Goal: Information Seeking & Learning: Learn about a topic

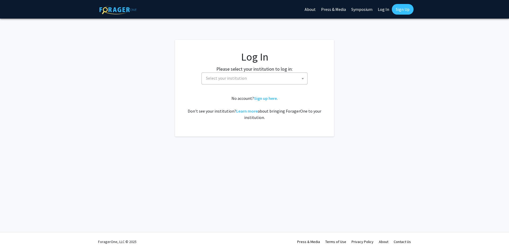
click at [234, 77] on span "Select your institution" at bounding box center [226, 77] width 41 height 5
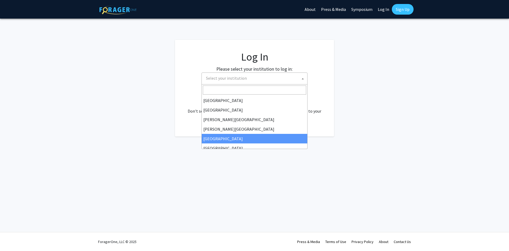
select select "6"
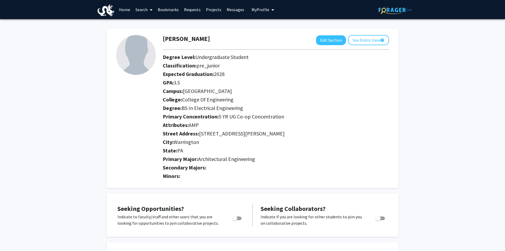
drag, startPoint x: 200, startPoint y: 125, endPoint x: 209, endPoint y: 127, distance: 8.3
click at [189, 124] on h2 "Attributes: AMP" at bounding box center [276, 125] width 226 height 6
drag, startPoint x: 198, startPoint y: 159, endPoint x: 261, endPoint y: 159, distance: 62.4
click at [261, 159] on h2 "Primary Major: Architectural Engineering" at bounding box center [276, 159] width 226 height 6
click at [338, 42] on button "Edit Section" at bounding box center [331, 40] width 30 height 10
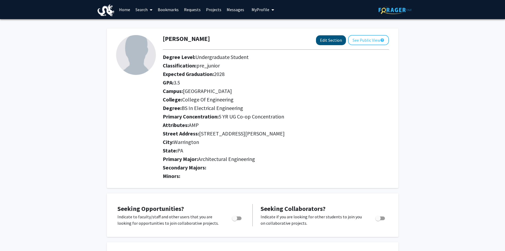
select select
select select "University City"
select select "College of Engineering"
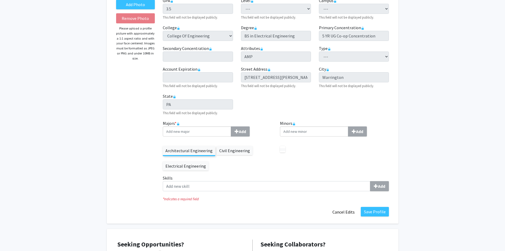
scroll to position [80, 0]
click at [197, 165] on label "Electrical Engineering" at bounding box center [186, 165] width 46 height 9
click at [178, 122] on icon at bounding box center [178, 123] width 3 height 3
click at [181, 164] on label "Electrical Engineering" at bounding box center [186, 165] width 46 height 9
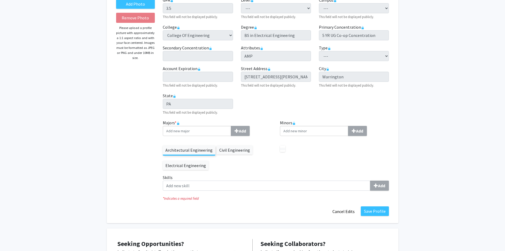
click at [186, 171] on div "Majors * Add Architectural Engineering Civil Engineering Electrical Engineering" at bounding box center [217, 146] width 117 height 55
click at [179, 123] on rect at bounding box center [178, 124] width 2 height 2
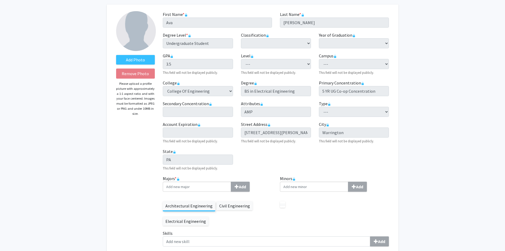
scroll to position [53, 0]
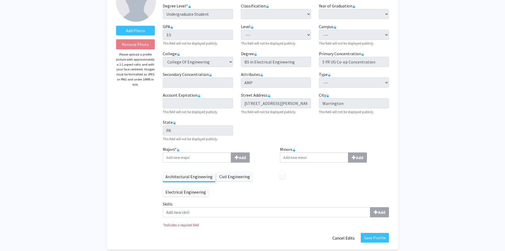
click at [359, 152] on label "Minors Add" at bounding box center [334, 154] width 109 height 16
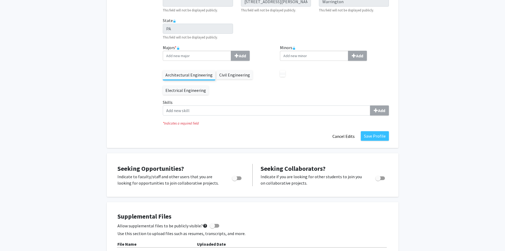
scroll to position [159, 0]
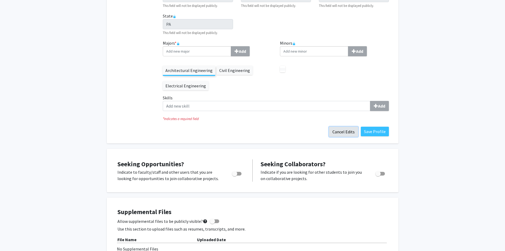
click at [347, 135] on button "Cancel Edits" at bounding box center [343, 132] width 29 height 10
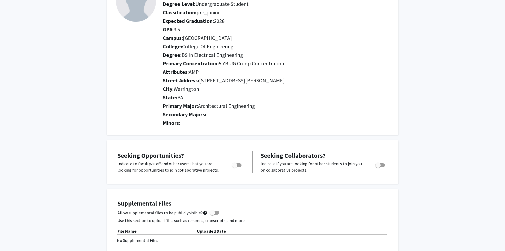
scroll to position [0, 0]
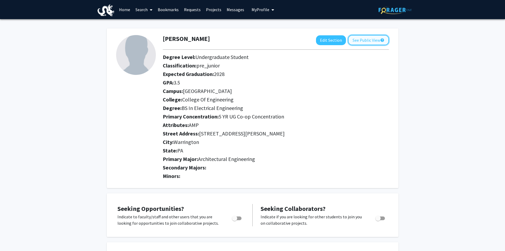
click at [363, 43] on button "See Public View help" at bounding box center [368, 40] width 41 height 10
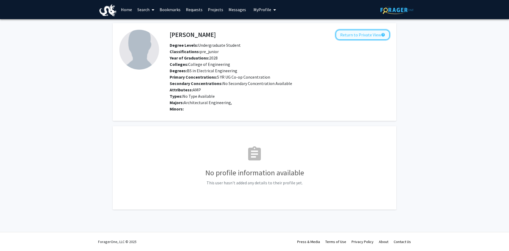
click at [364, 34] on button "Return to Private View help" at bounding box center [363, 35] width 54 height 10
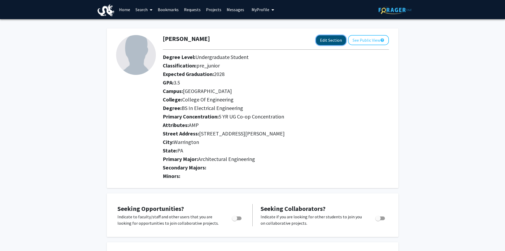
click at [335, 38] on button "Edit Section" at bounding box center [331, 40] width 30 height 10
select select
select select "University City"
select select "College of Engineering"
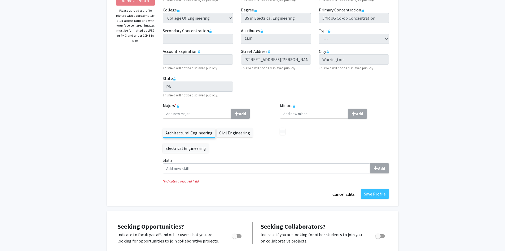
scroll to position [106, 0]
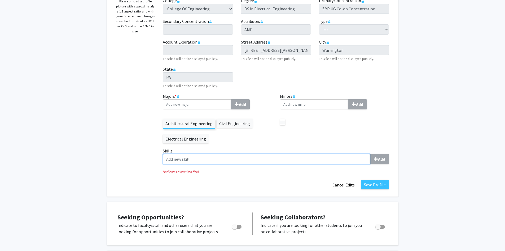
click at [204, 161] on input "Skills Add" at bounding box center [267, 159] width 208 height 10
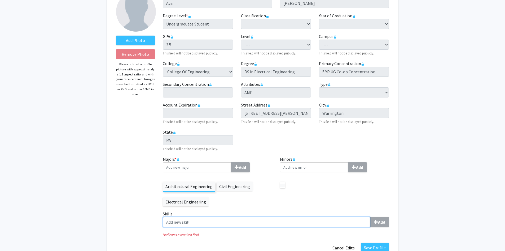
scroll to position [43, 0]
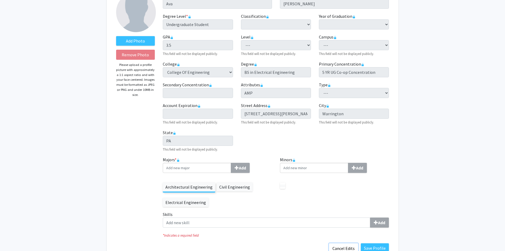
click at [337, 247] on button "Cancel Edits" at bounding box center [343, 248] width 29 height 10
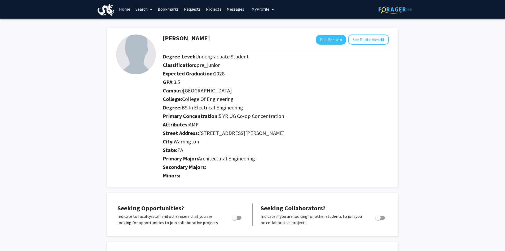
scroll to position [0, 0]
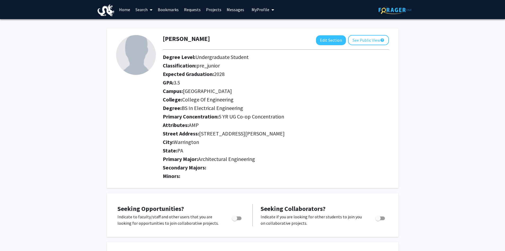
click at [142, 11] on link "Search" at bounding box center [144, 9] width 22 height 19
click at [129, 10] on link "Home" at bounding box center [124, 9] width 16 height 19
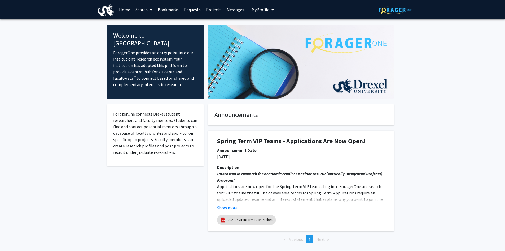
click at [217, 9] on link "Projects" at bounding box center [213, 9] width 21 height 19
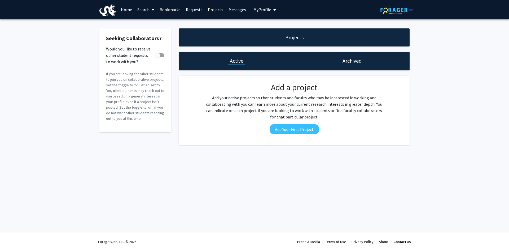
click at [144, 8] on link "Search" at bounding box center [146, 9] width 22 height 19
click at [151, 24] on span "Faculty/Staff" at bounding box center [154, 24] width 39 height 11
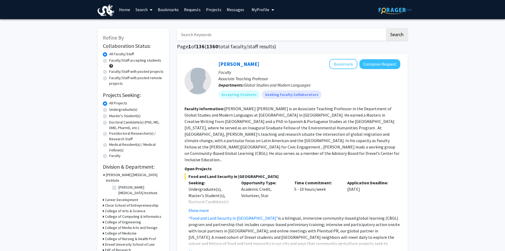
click at [109, 109] on label "Undergraduate(s)" at bounding box center [123, 110] width 28 height 6
click at [109, 109] on input "Undergraduate(s)" at bounding box center [110, 108] width 3 height 3
radio input "true"
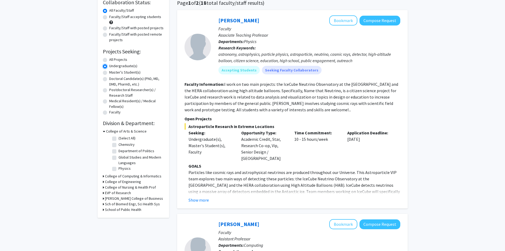
scroll to position [53, 0]
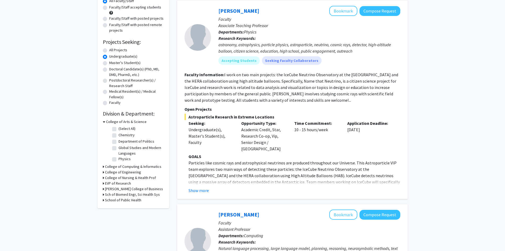
click at [102, 172] on div "Refine By Collaboration Status: Collaboration Status All Faculty/Staff Collabor…" at bounding box center [134, 91] width 72 height 233
click at [104, 172] on div "College of Engineering" at bounding box center [133, 172] width 61 height 6
click at [103, 171] on icon at bounding box center [103, 172] width 1 height 6
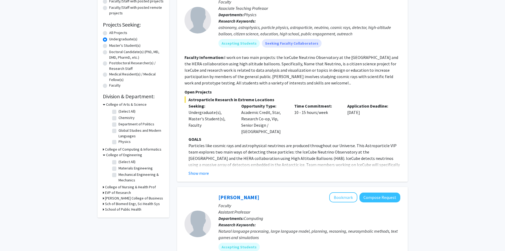
scroll to position [80, 0]
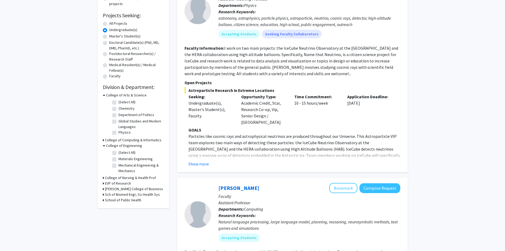
click at [119, 151] on label "(Select All)" at bounding box center [127, 153] width 17 height 6
click at [119, 151] on input "(Select All)" at bounding box center [120, 151] width 3 height 3
checkbox input "true"
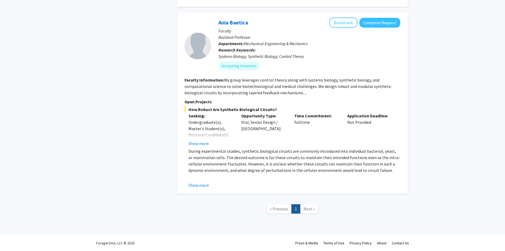
scroll to position [518, 0]
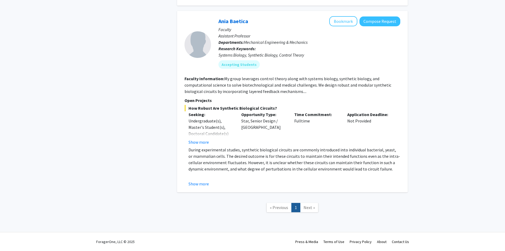
click at [303, 209] on link "Next »" at bounding box center [309, 207] width 18 height 9
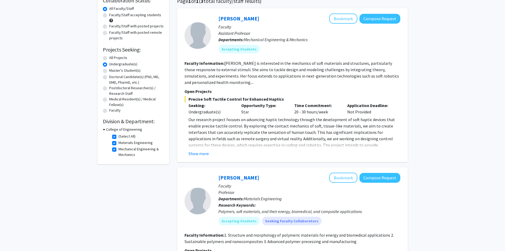
scroll to position [0, 0]
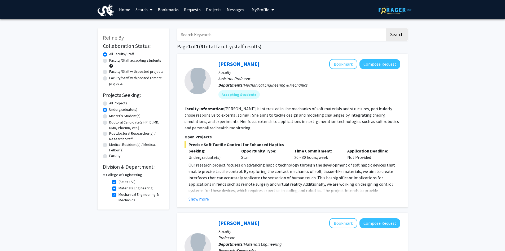
click at [113, 184] on fg-checkbox "(Select All) (Select All)" at bounding box center [137, 182] width 50 height 6
click at [119, 182] on label "(Select All)" at bounding box center [127, 182] width 17 height 6
click at [119, 182] on input "(Select All)" at bounding box center [120, 180] width 3 height 3
checkbox input "false"
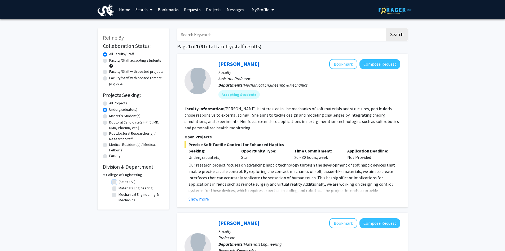
checkbox input "false"
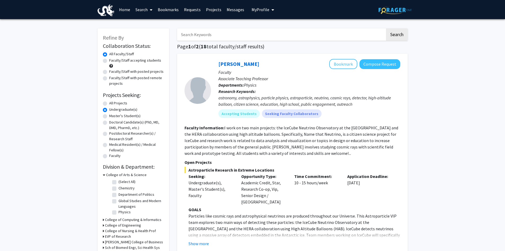
scroll to position [27, 0]
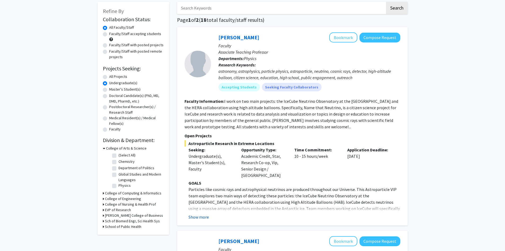
click at [200, 214] on button "Show more" at bounding box center [199, 217] width 20 height 6
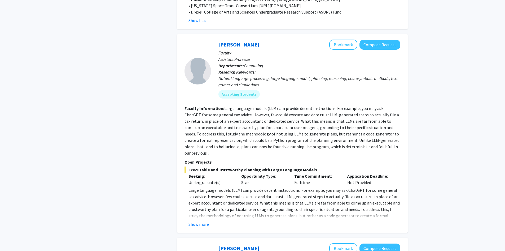
scroll to position [504, 0]
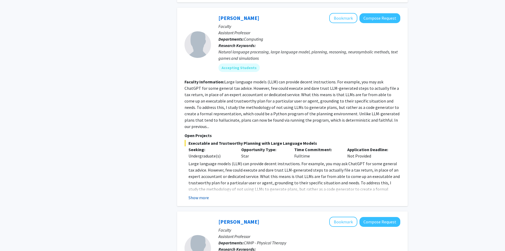
click at [190, 194] on button "Show more" at bounding box center [199, 197] width 20 height 6
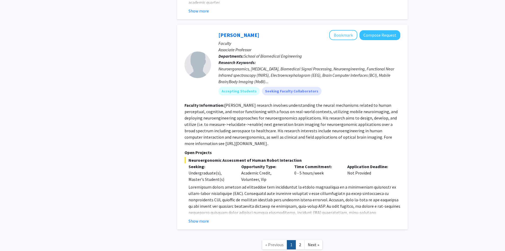
scroll to position [2578, 0]
click at [299, 239] on link "2" at bounding box center [300, 243] width 9 height 9
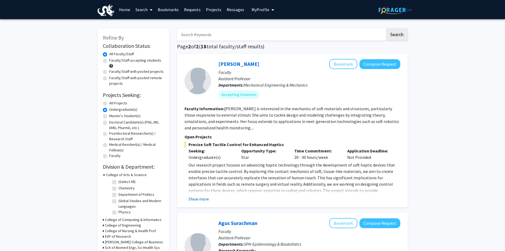
click at [201, 198] on button "Show more" at bounding box center [199, 199] width 20 height 6
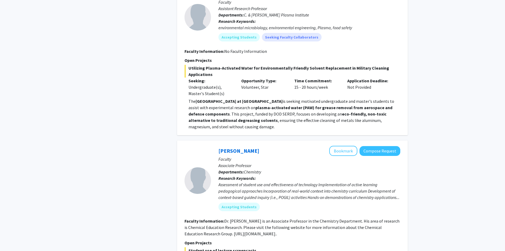
scroll to position [1035, 0]
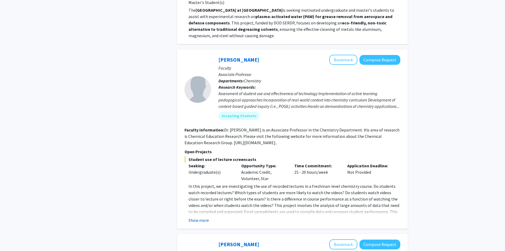
click at [200, 218] on button "Show more" at bounding box center [199, 220] width 20 height 6
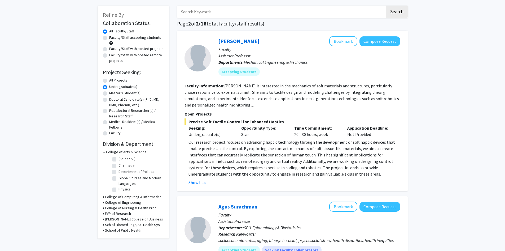
scroll to position [0, 0]
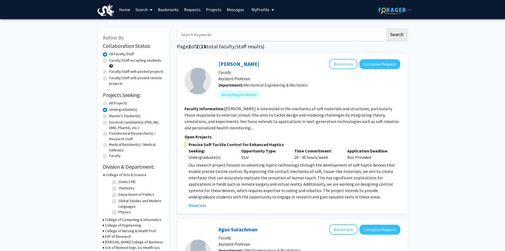
click at [109, 61] on label "Faculty/Staff accepting students" at bounding box center [135, 61] width 52 height 6
click at [109, 61] on input "Faculty/Staff accepting students" at bounding box center [110, 59] width 3 height 3
radio input "true"
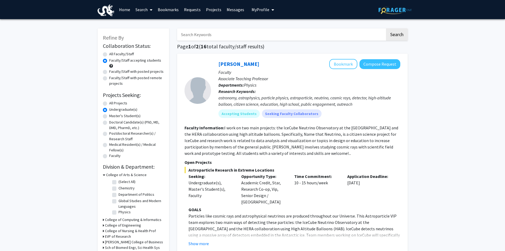
click at [142, 12] on link "Search" at bounding box center [144, 9] width 22 height 19
click at [149, 38] on span "Students" at bounding box center [149, 35] width 32 height 11
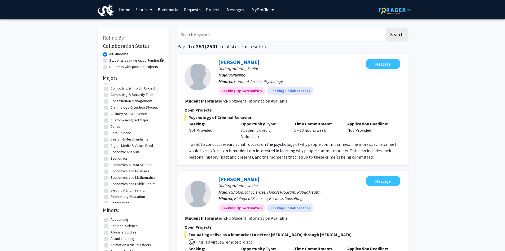
scroll to position [159, 0]
click at [109, 163] on fg-checkbox "Electrical Engineering Electrical Engineering" at bounding box center [133, 164] width 58 height 6
click at [111, 163] on label "Electrical Engineering" at bounding box center [128, 164] width 34 height 6
click at [111, 163] on input "Electrical Engineering" at bounding box center [112, 162] width 3 height 3
checkbox input "true"
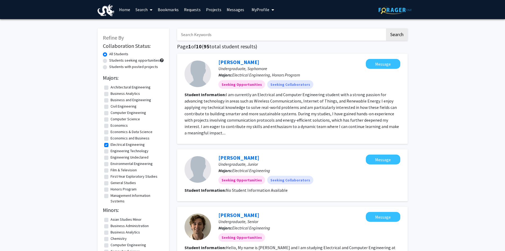
click at [111, 121] on label "Computer Science" at bounding box center [125, 119] width 29 height 6
click at [111, 120] on input "Computer Science" at bounding box center [112, 117] width 3 height 3
checkbox input "true"
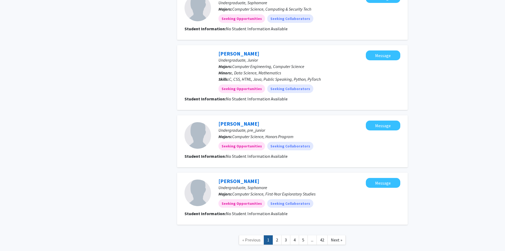
scroll to position [557, 0]
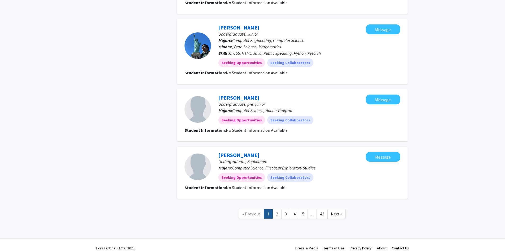
click at [278, 209] on link "2" at bounding box center [277, 213] width 9 height 9
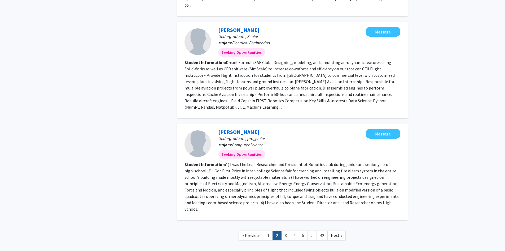
scroll to position [646, 0]
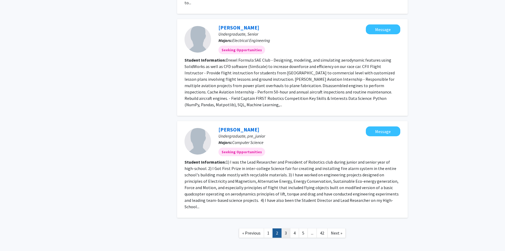
click at [284, 228] on link "3" at bounding box center [286, 232] width 9 height 9
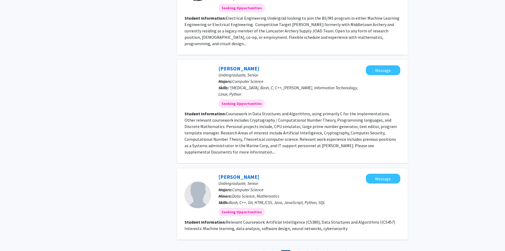
scroll to position [725, 0]
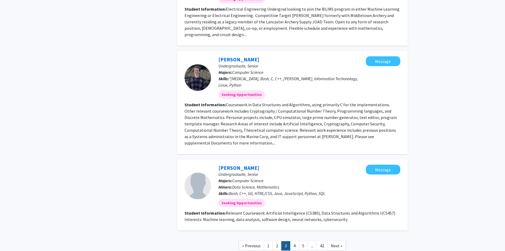
click at [290, 241] on link "3" at bounding box center [286, 245] width 9 height 9
click at [291, 241] on link "4" at bounding box center [294, 245] width 9 height 9
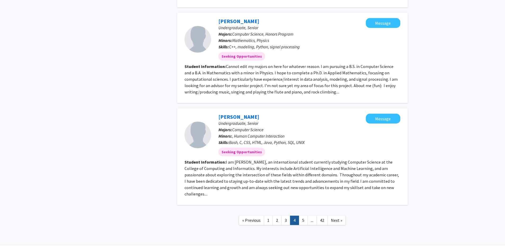
scroll to position [709, 0]
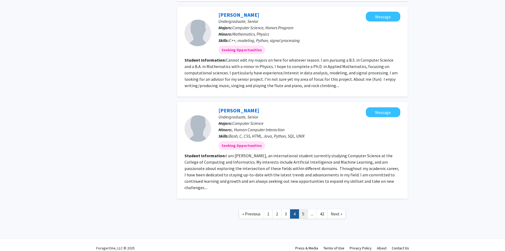
click at [300, 209] on link "5" at bounding box center [303, 213] width 9 height 9
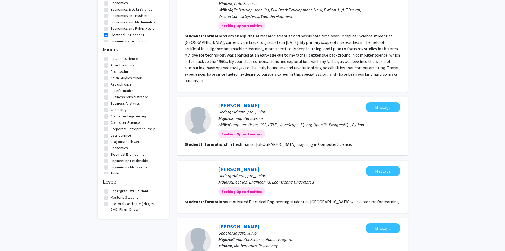
scroll to position [100, 0]
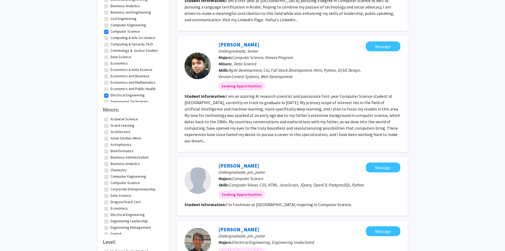
click at [111, 31] on label "Computer Science" at bounding box center [125, 32] width 29 height 6
click at [111, 31] on input "Computer Science" at bounding box center [112, 30] width 3 height 3
checkbox input "false"
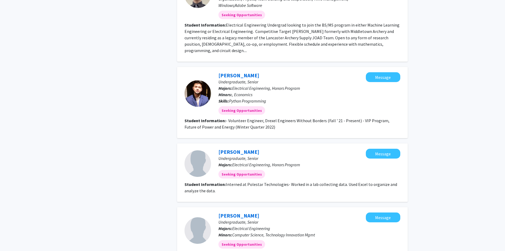
scroll to position [668, 0]
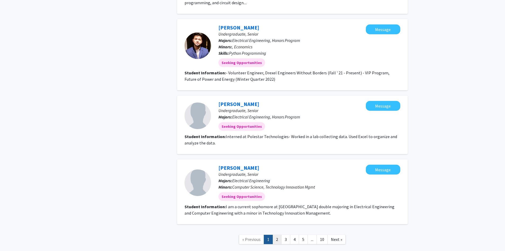
click at [277, 235] on link "2" at bounding box center [277, 239] width 9 height 9
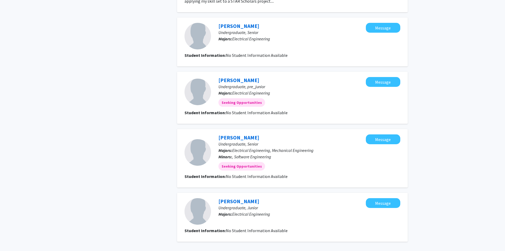
scroll to position [608, 0]
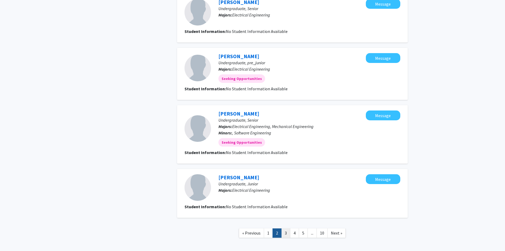
click at [289, 228] on link "3" at bounding box center [286, 232] width 9 height 9
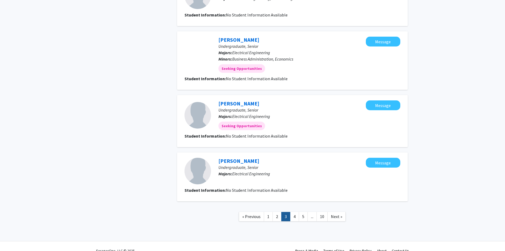
scroll to position [423, 0]
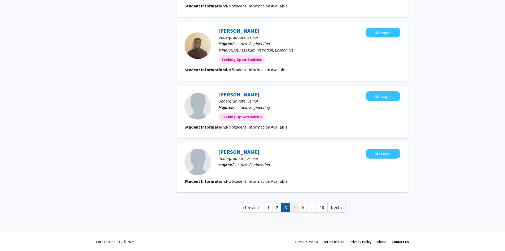
click at [293, 209] on link "4" at bounding box center [294, 207] width 9 height 9
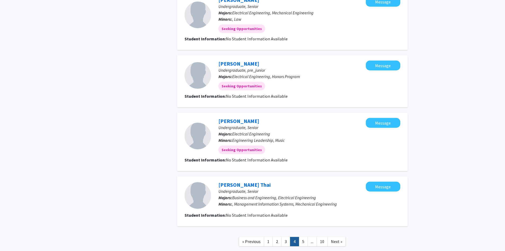
scroll to position [451, 0]
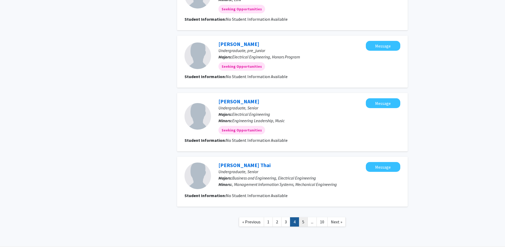
click at [302, 221] on link "5" at bounding box center [303, 221] width 9 height 9
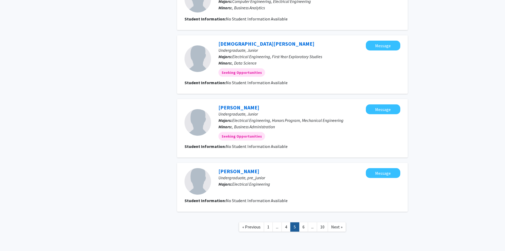
scroll to position [425, 0]
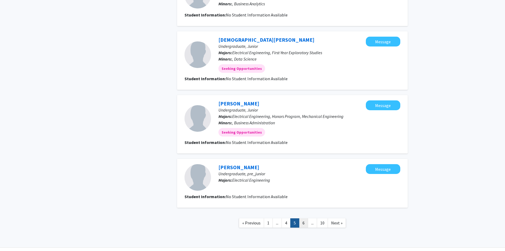
click at [305, 224] on link "6" at bounding box center [303, 222] width 9 height 9
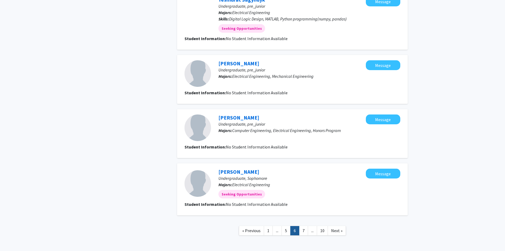
scroll to position [440, 0]
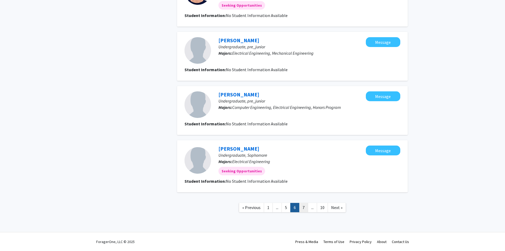
click at [306, 206] on link "7" at bounding box center [303, 207] width 9 height 9
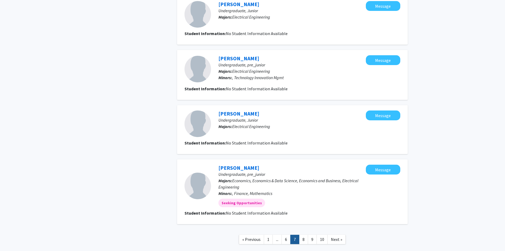
scroll to position [398, 0]
click at [307, 237] on link "8" at bounding box center [303, 238] width 9 height 9
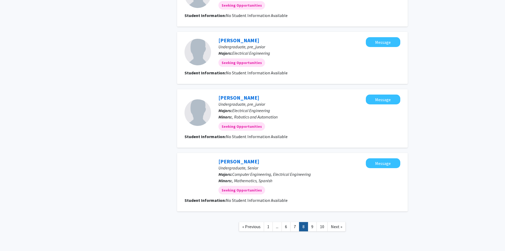
scroll to position [451, 0]
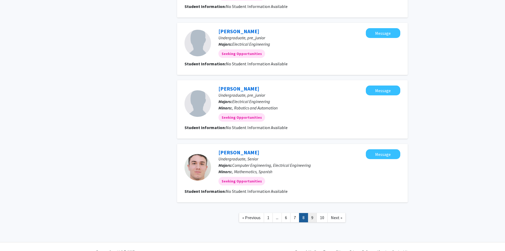
click at [313, 216] on link "9" at bounding box center [312, 217] width 9 height 9
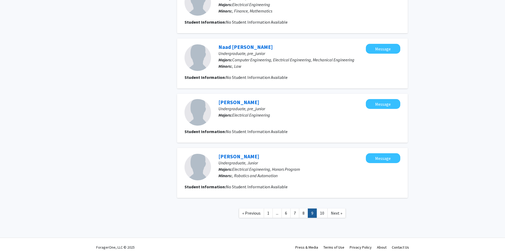
scroll to position [414, 0]
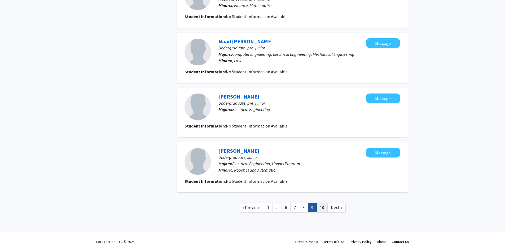
click at [324, 209] on link "10" at bounding box center [322, 207] width 11 height 9
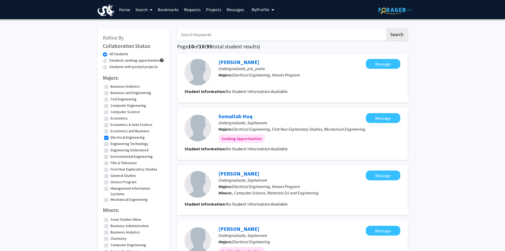
scroll to position [9, 0]
click at [128, 10] on link "Home" at bounding box center [124, 9] width 16 height 19
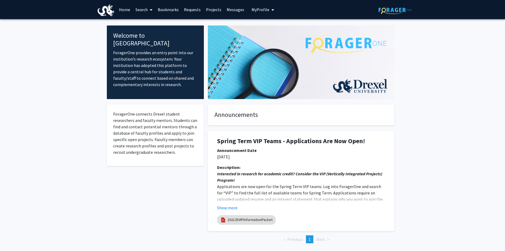
click at [256, 6] on button "My Profile" at bounding box center [263, 9] width 26 height 19
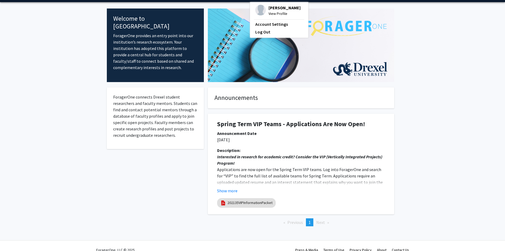
scroll to position [25, 0]
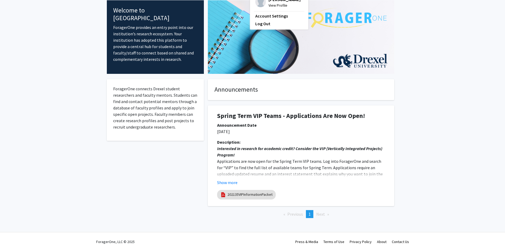
click at [227, 186] on div "Description: Interested in research for academic credit? Consider the VIP (Vert…" at bounding box center [301, 164] width 176 height 51
click at [227, 181] on button "Show more" at bounding box center [227, 182] width 20 height 6
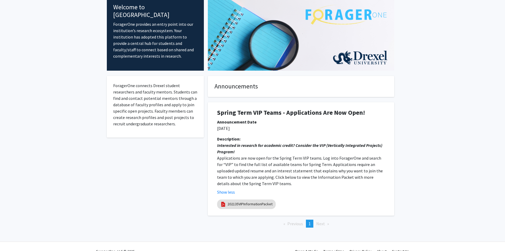
scroll to position [38, 0]
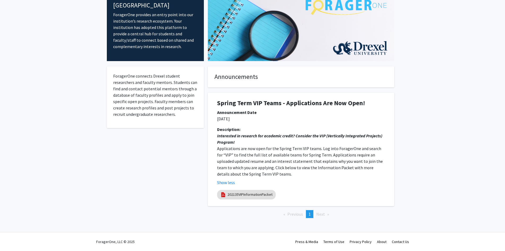
click at [318, 216] on li "Next page" at bounding box center [323, 214] width 18 height 8
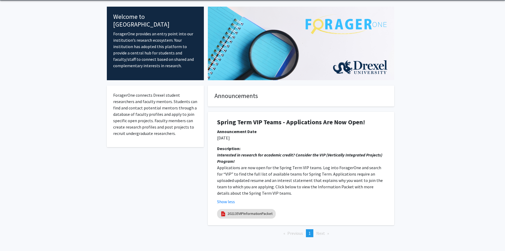
scroll to position [0, 0]
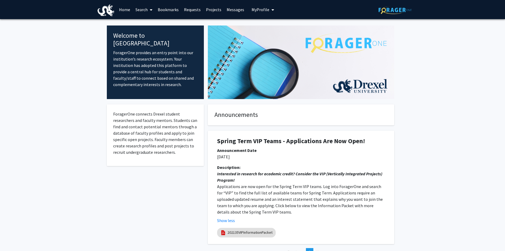
click at [250, 6] on button "My Profile" at bounding box center [263, 9] width 26 height 19
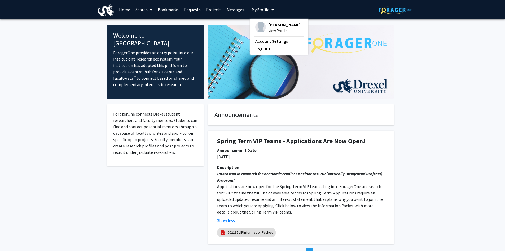
click at [274, 33] on span "View Profile" at bounding box center [285, 31] width 32 height 6
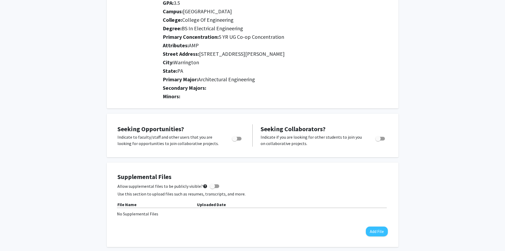
scroll to position [106, 0]
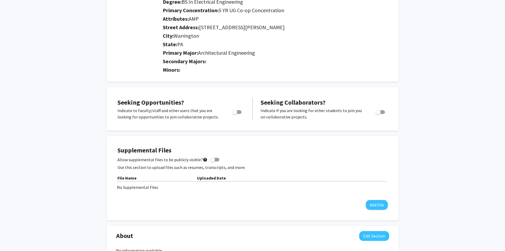
click at [235, 111] on span "Toggle" at bounding box center [234, 111] width 5 height 5
click at [235, 114] on input "Are you actively seeking opportunities?" at bounding box center [235, 114] width 0 height 0
checkbox input "true"
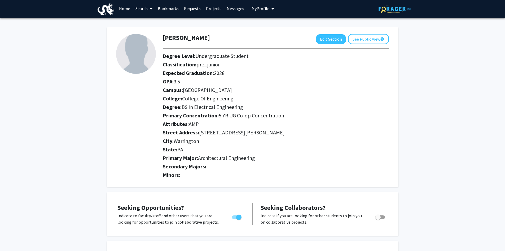
scroll to position [0, 0]
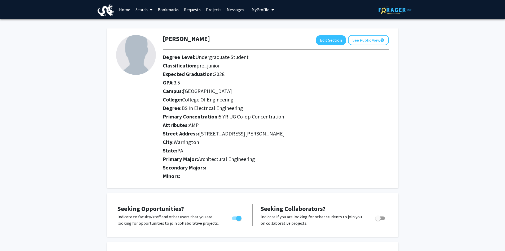
click at [212, 13] on link "Projects" at bounding box center [213, 9] width 21 height 19
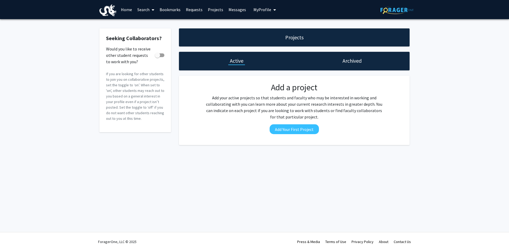
click at [194, 12] on link "Requests" at bounding box center [194, 9] width 22 height 19
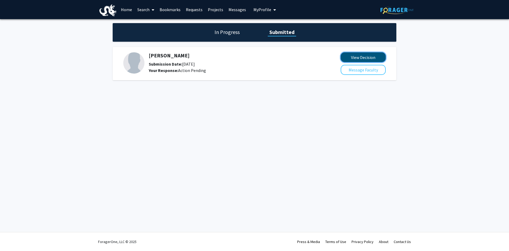
click at [370, 59] on button "View Decision" at bounding box center [363, 57] width 45 height 10
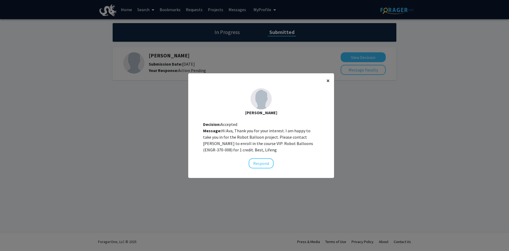
click at [327, 80] on span "×" at bounding box center [328, 80] width 3 height 8
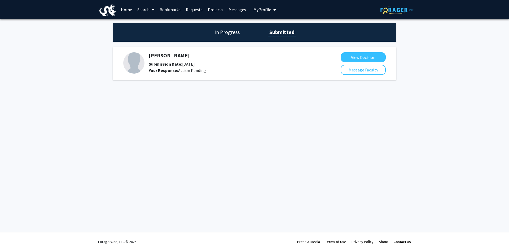
click at [235, 29] on h1 "In Progress" at bounding box center [227, 31] width 28 height 7
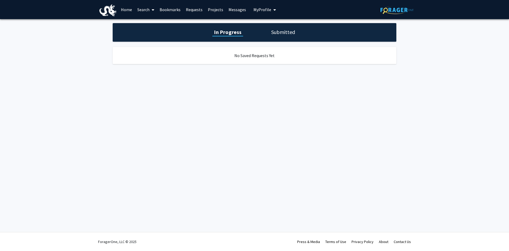
click at [275, 29] on h1 "Submitted" at bounding box center [283, 31] width 27 height 7
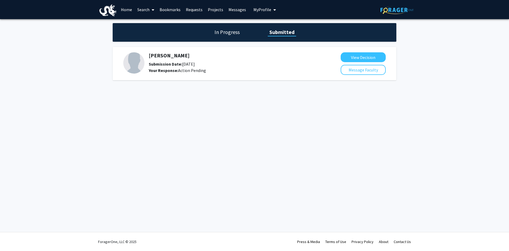
click at [187, 6] on link "Requests" at bounding box center [194, 9] width 22 height 19
click at [170, 9] on link "Bookmarks" at bounding box center [170, 9] width 26 height 19
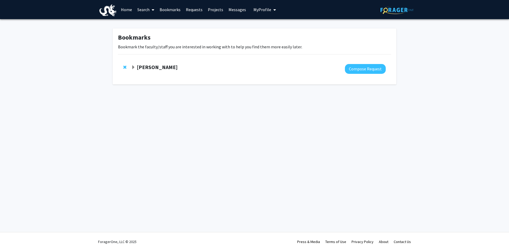
click at [125, 64] on div at bounding box center [125, 67] width 5 height 6
click at [126, 66] on span "Remove Lifeng Zhou from bookmarks" at bounding box center [124, 67] width 3 height 4
click at [124, 9] on link "Home" at bounding box center [126, 9] width 16 height 19
